Goal: Task Accomplishment & Management: Manage account settings

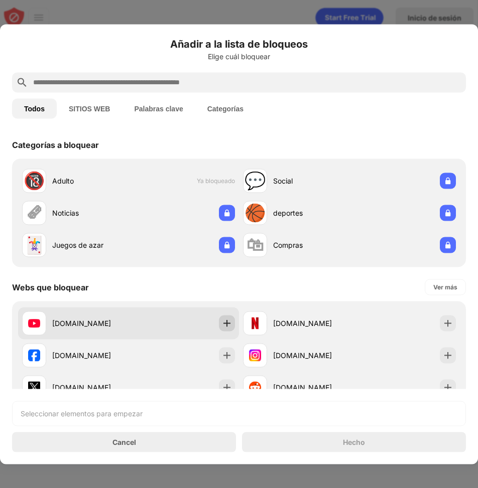
click at [222, 327] on img at bounding box center [227, 323] width 10 height 10
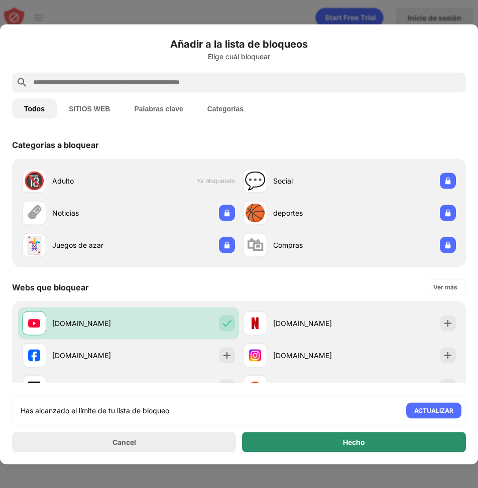
click at [304, 443] on div "Hecho" at bounding box center [354, 442] width 224 height 20
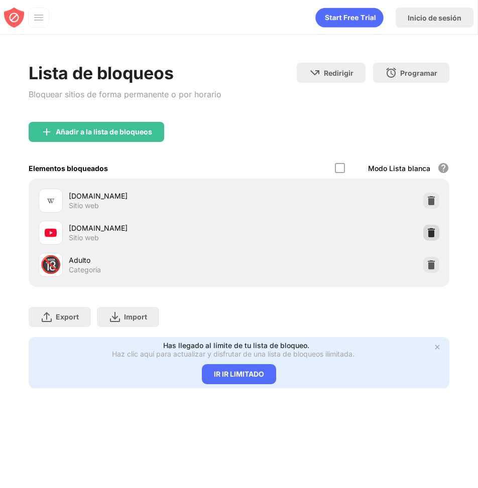
click at [434, 238] on div at bounding box center [431, 233] width 16 height 16
